Goal: Navigation & Orientation: Find specific page/section

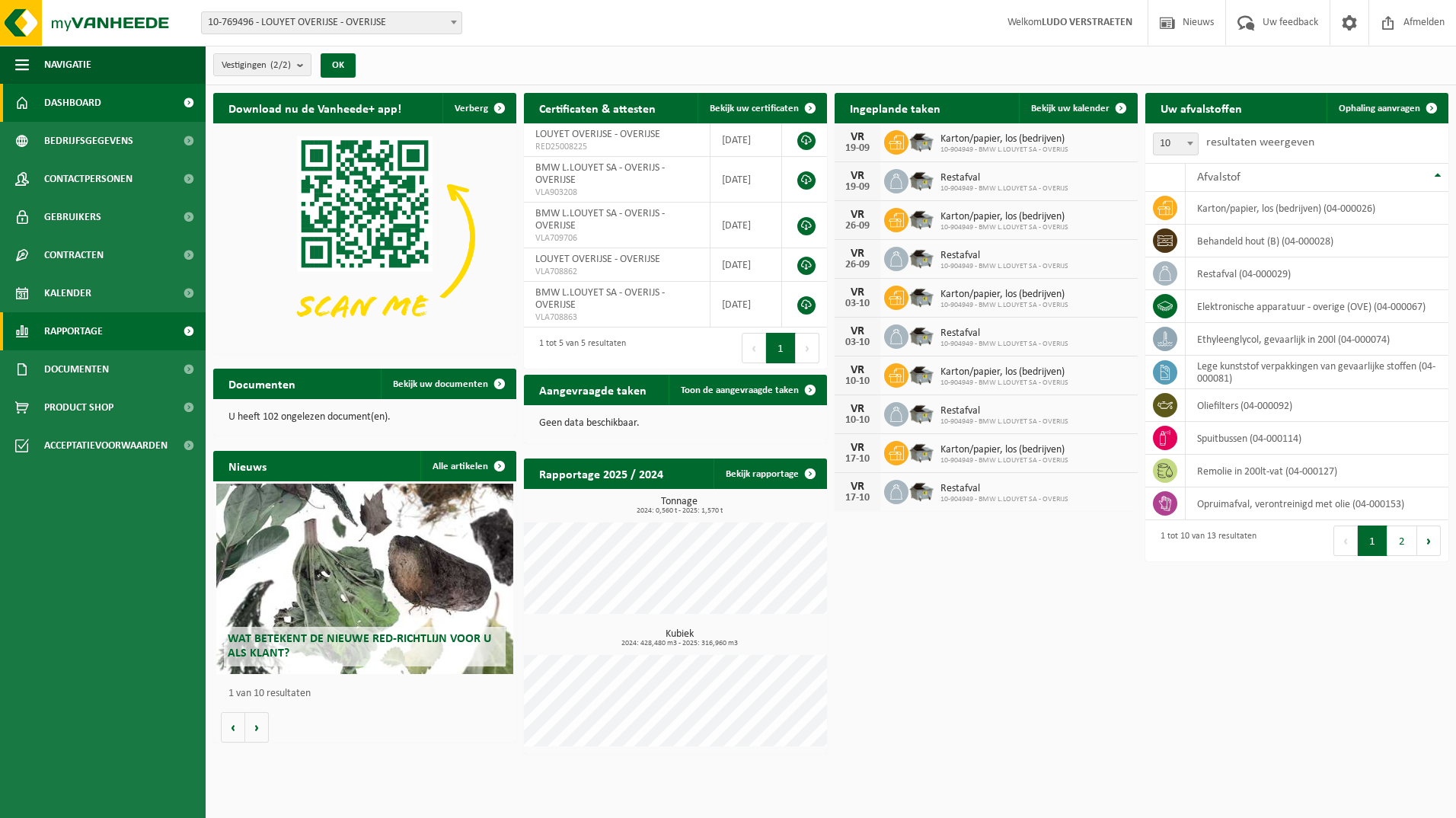
click at [185, 333] on span at bounding box center [188, 330] width 34 height 38
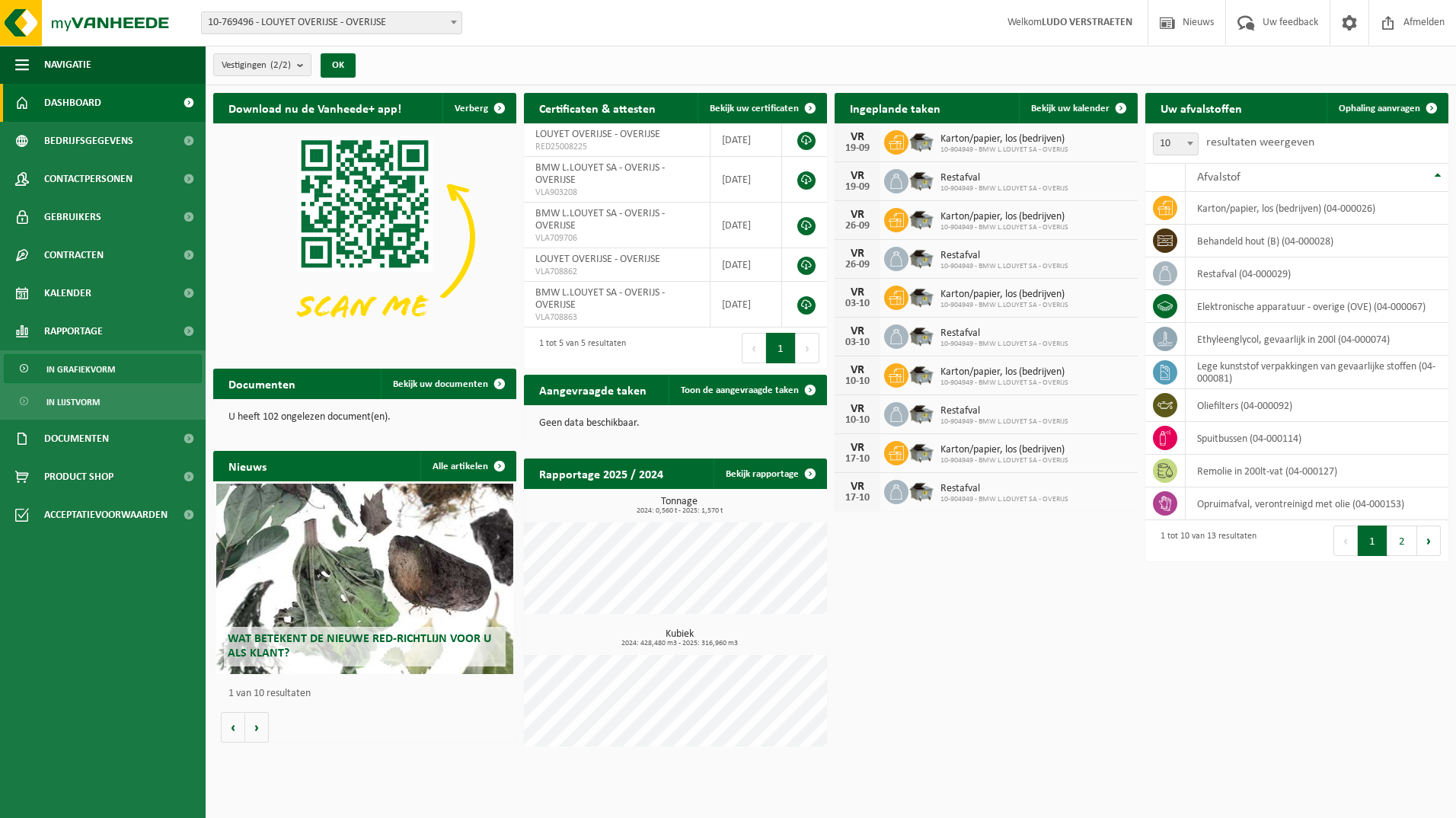
click at [92, 370] on span "In grafiekvorm" at bounding box center [81, 369] width 69 height 29
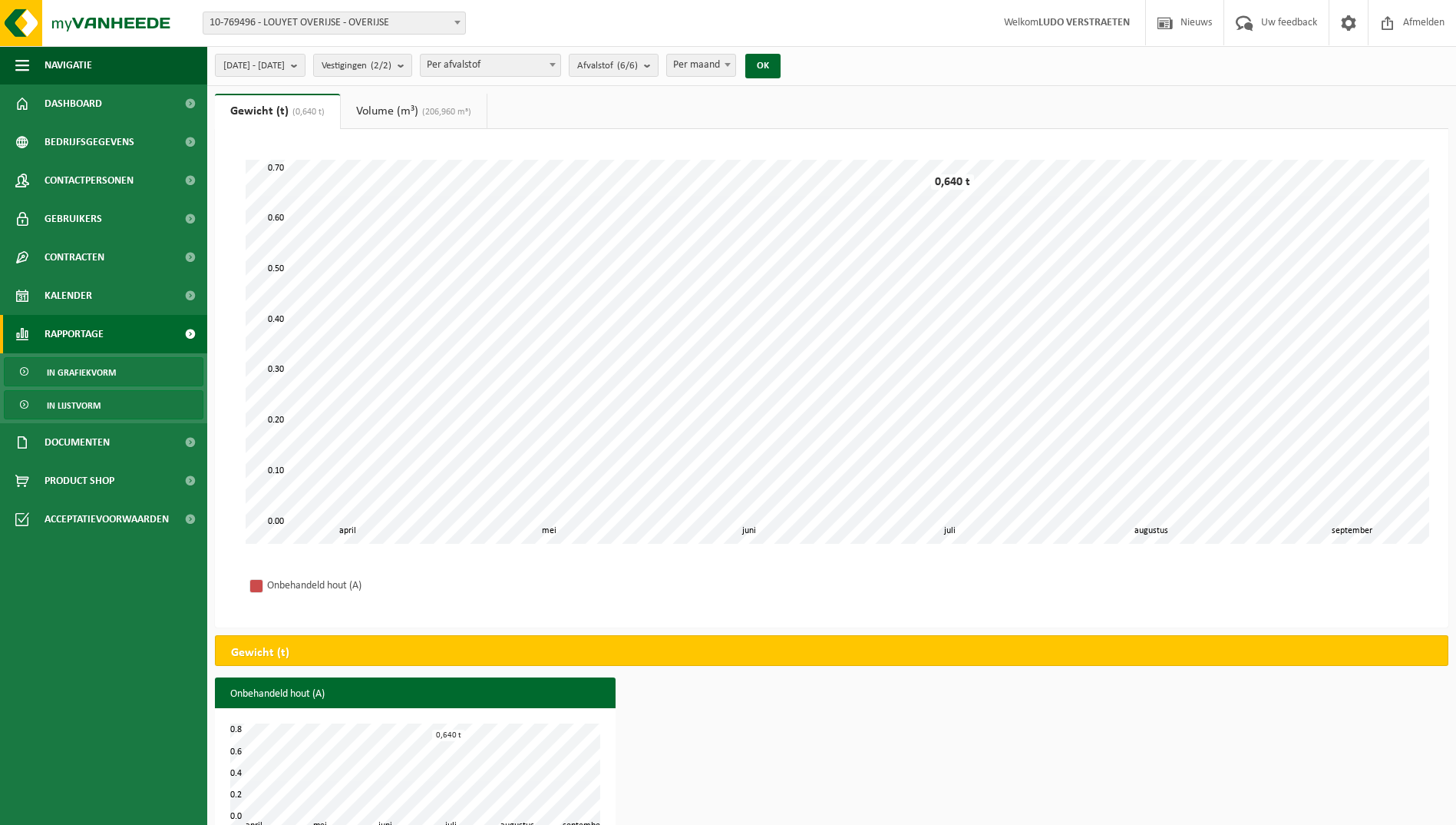
click at [72, 399] on span "In lijstvorm" at bounding box center [73, 405] width 53 height 29
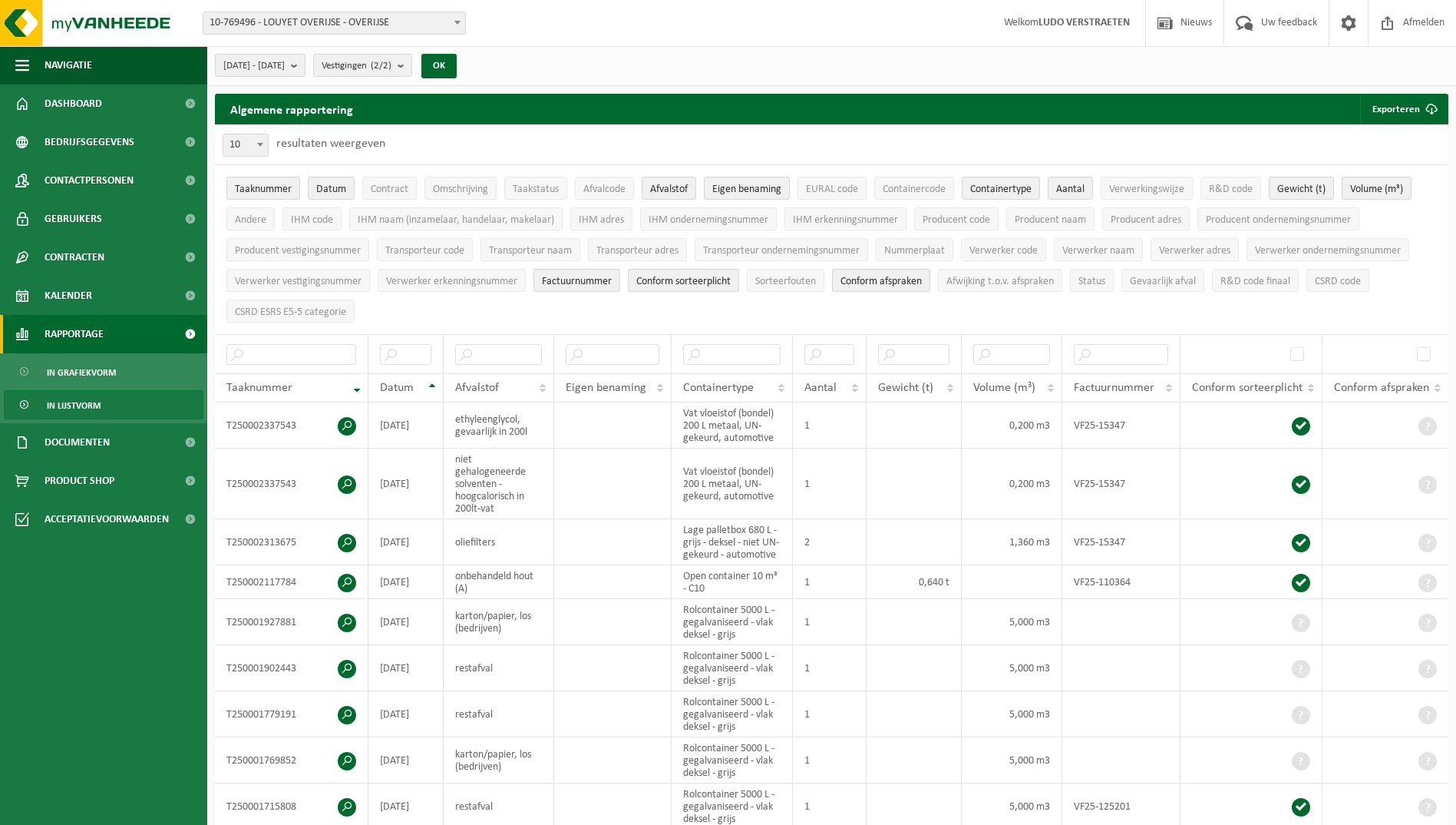
click at [185, 331] on span at bounding box center [190, 333] width 35 height 38
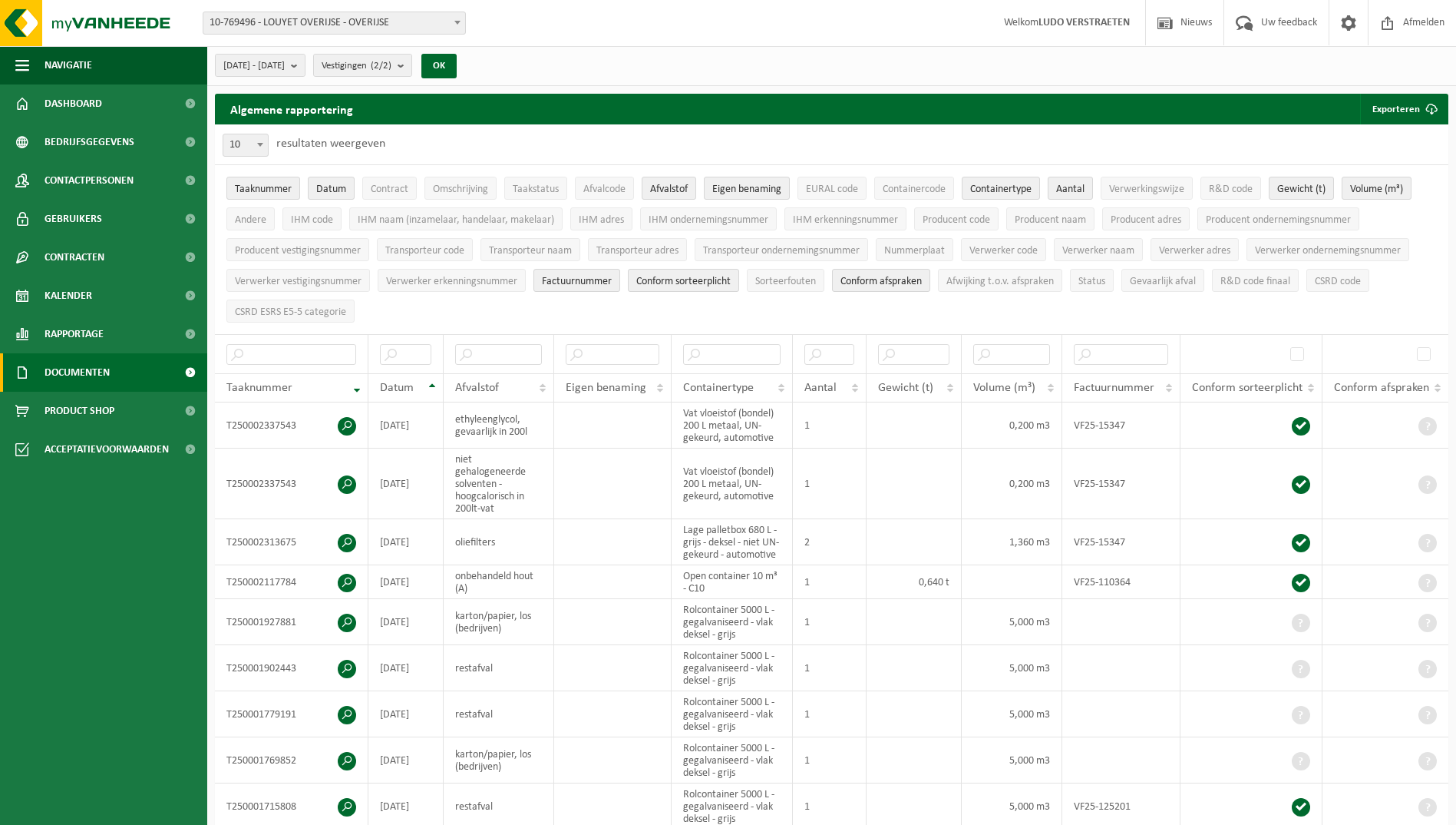
click at [186, 371] on span at bounding box center [190, 372] width 35 height 38
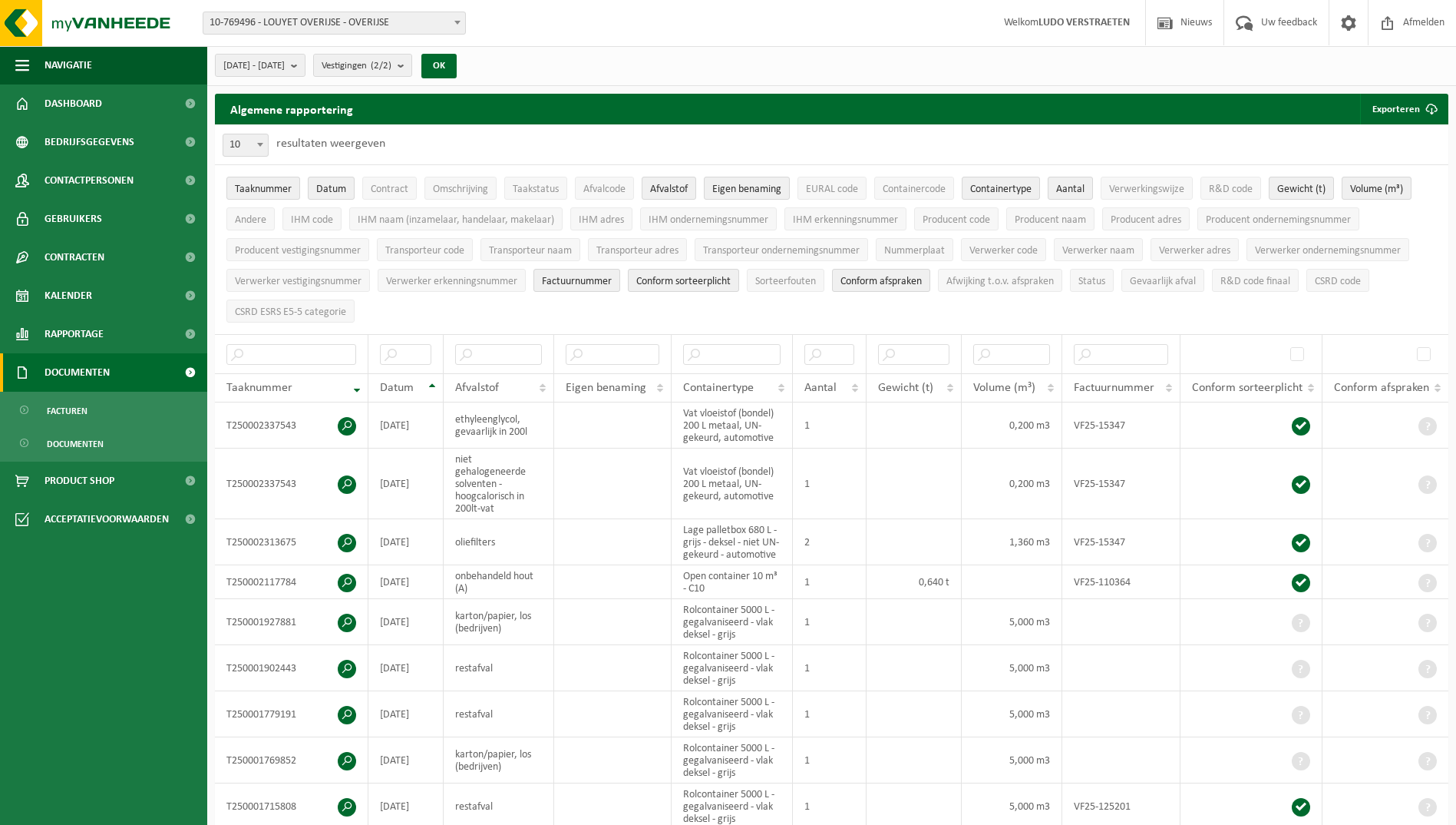
click at [188, 371] on span at bounding box center [190, 372] width 35 height 38
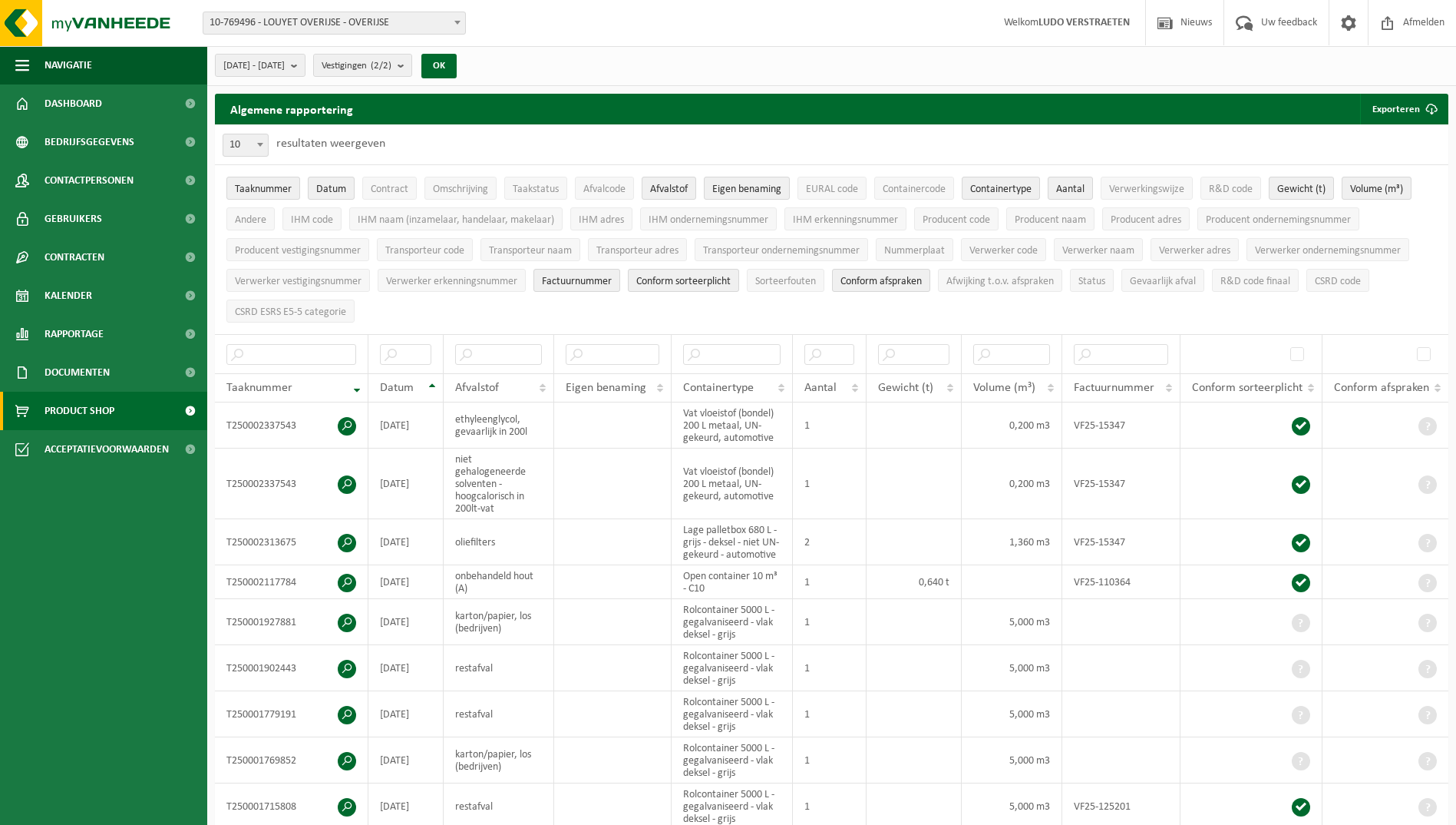
click at [188, 412] on span at bounding box center [190, 410] width 35 height 38
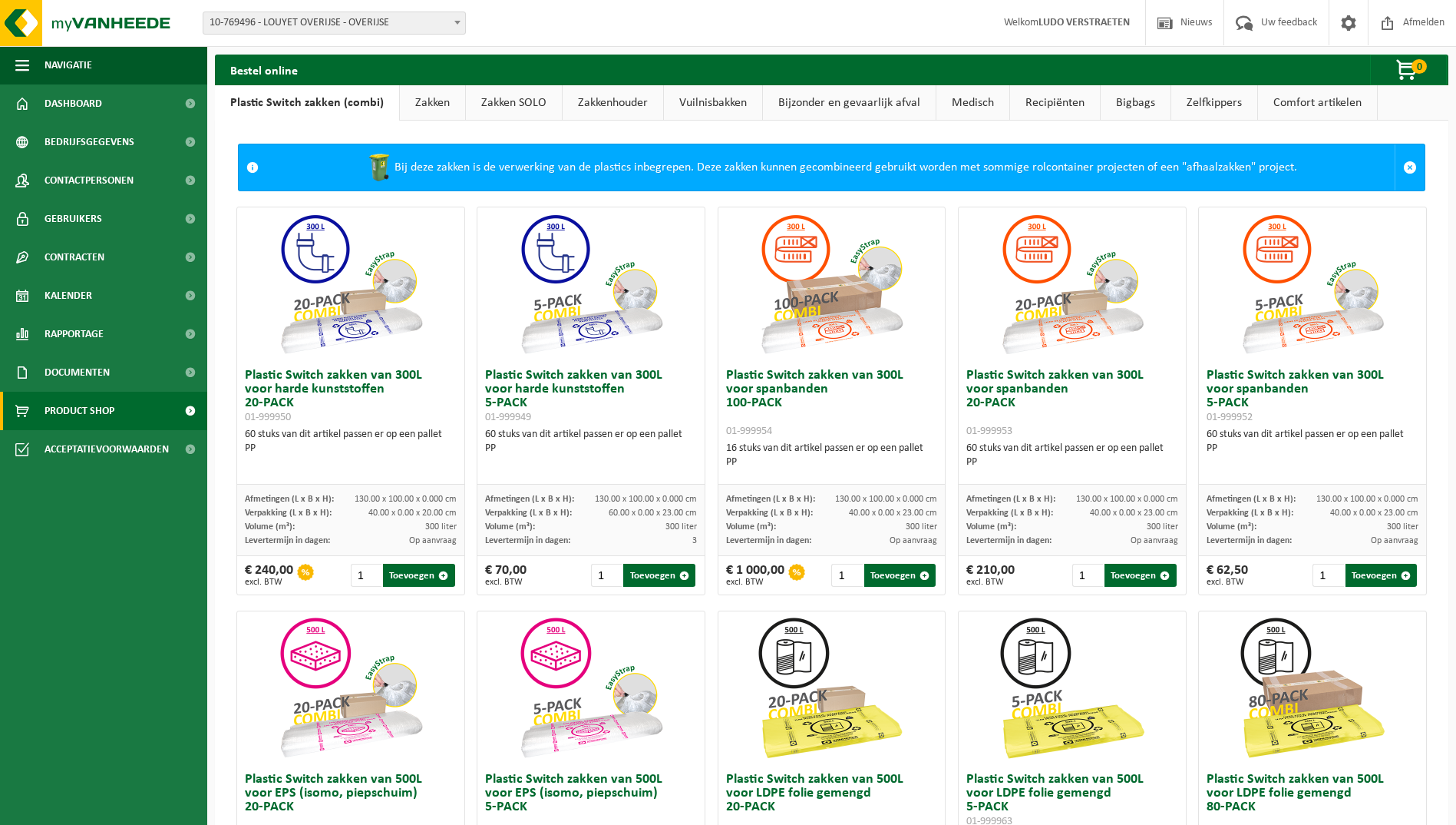
click at [188, 412] on span at bounding box center [190, 410] width 35 height 38
click at [190, 451] on span at bounding box center [190, 449] width 35 height 38
